Goal: Check status: Check status

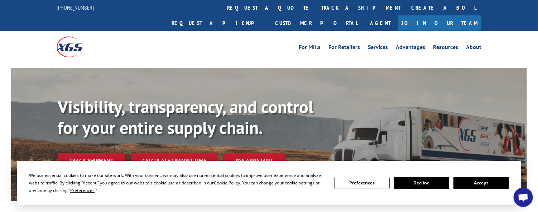
click at [492, 184] on button "Accept" at bounding box center [481, 183] width 55 height 12
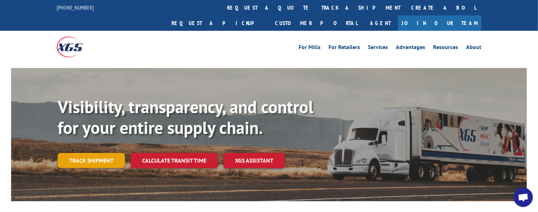
click at [92, 153] on link "Track shipment" at bounding box center [91, 160] width 67 height 15
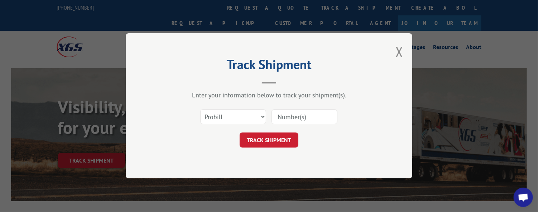
paste input "17207692BOL"
type input "17207692BOL"
click at [294, 139] on button "TRACK SHIPMENT" at bounding box center [269, 140] width 59 height 15
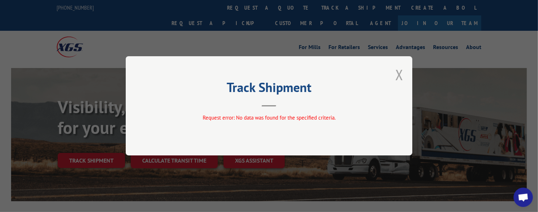
click at [400, 71] on button "Close modal" at bounding box center [400, 74] width 8 height 19
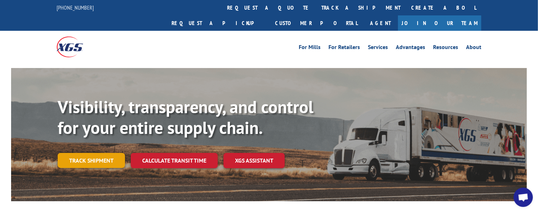
click at [85, 153] on link "Track shipment" at bounding box center [91, 160] width 67 height 15
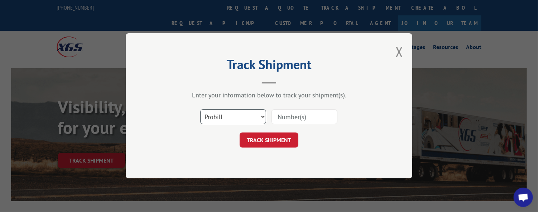
click at [236, 113] on select "Select category... Probill BOL PO" at bounding box center [233, 117] width 66 height 15
select select "bol"
click at [200, 110] on select "Select category... Probill BOL PO" at bounding box center [233, 117] width 66 height 15
paste input "17207692BOL"
drag, startPoint x: 308, startPoint y: 118, endPoint x: 321, endPoint y: 109, distance: 15.3
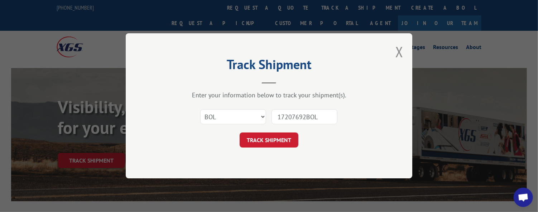
click at [329, 117] on input "17207692BOL" at bounding box center [305, 117] width 66 height 15
type input "17207692"
click at [288, 139] on button "TRACK SHIPMENT" at bounding box center [269, 140] width 59 height 15
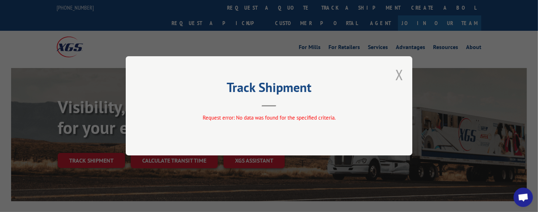
click at [398, 73] on button "Close modal" at bounding box center [400, 74] width 8 height 19
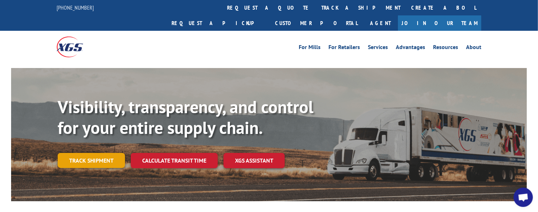
click at [80, 153] on link "Track shipment" at bounding box center [91, 160] width 67 height 15
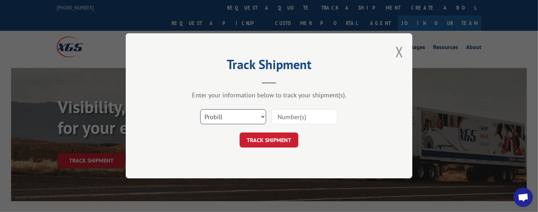
click at [234, 117] on select "Select category... Probill BOL PO" at bounding box center [233, 117] width 66 height 15
select select "po"
click at [200, 110] on select "Select category... Probill BOL PO" at bounding box center [233, 117] width 66 height 15
paste input "30578286"
type input "30578286"
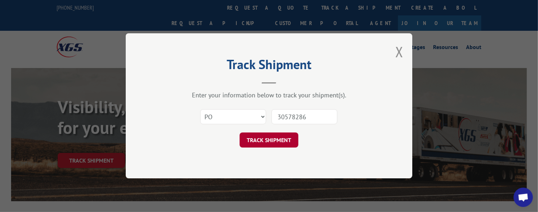
click at [282, 142] on button "TRACK SHIPMENT" at bounding box center [269, 140] width 59 height 15
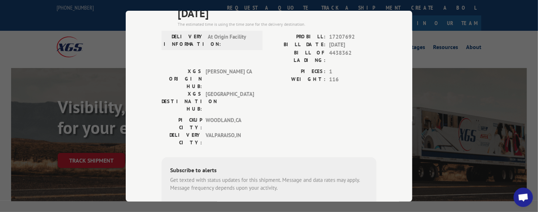
scroll to position [36, 0]
